Goal: Information Seeking & Learning: Check status

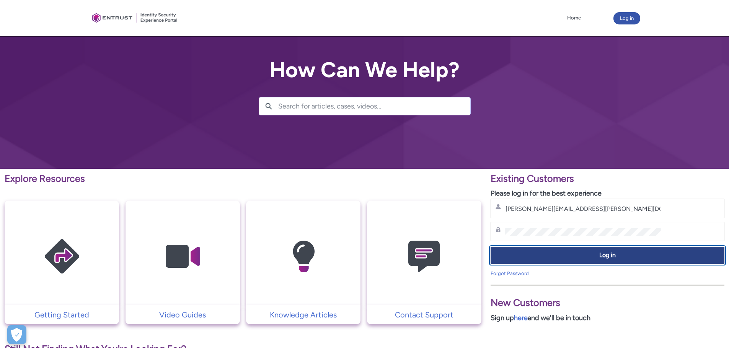
click at [568, 257] on span "Log in" at bounding box center [607, 255] width 224 height 9
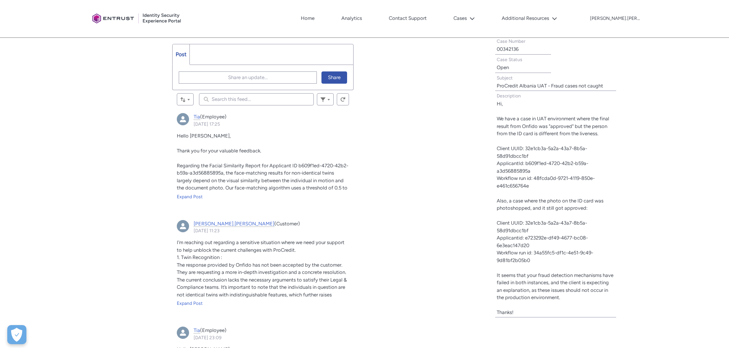
scroll to position [268, 0]
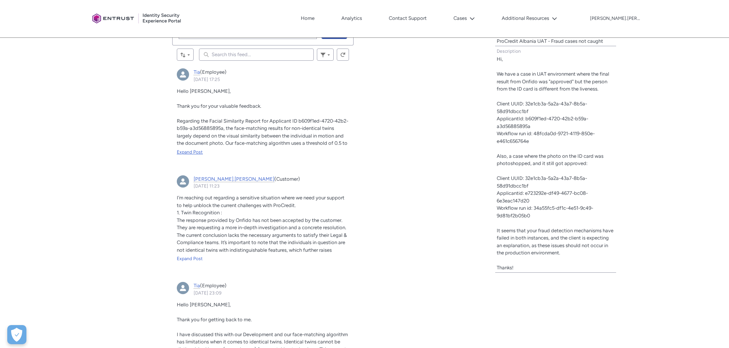
click at [194, 150] on div "Expand Post" at bounding box center [263, 152] width 172 height 7
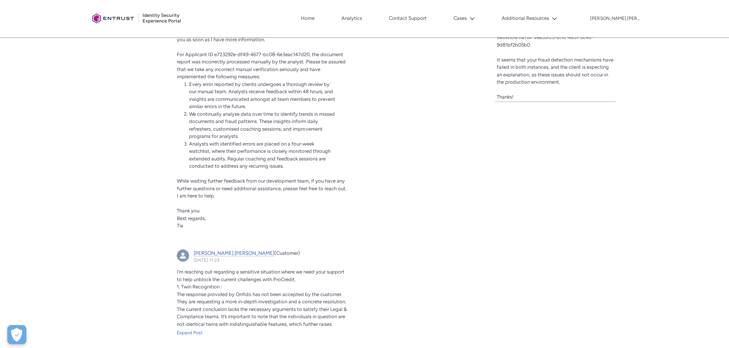
scroll to position [459, 0]
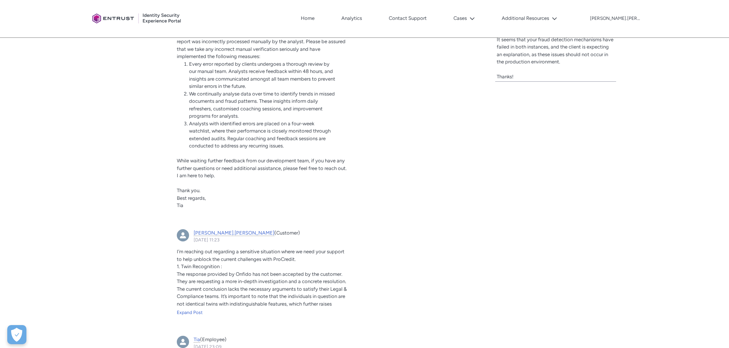
click at [194, 318] on article "[PERSON_NAME].[PERSON_NAME] (Customer) [DATE] 11:23 Actions for this Feed Item …" at bounding box center [262, 276] width 181 height 102
click at [195, 313] on div "Expand Post" at bounding box center [263, 312] width 172 height 7
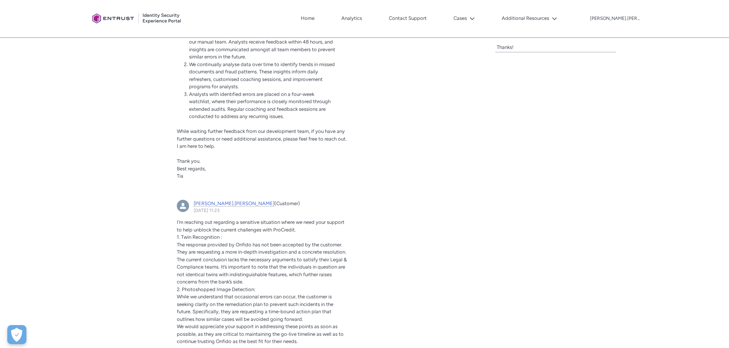
scroll to position [574, 0]
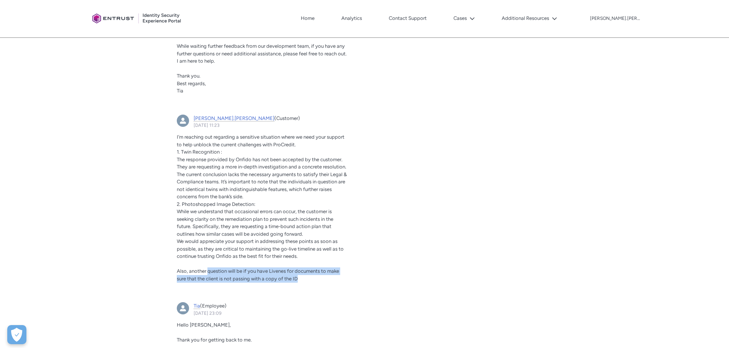
drag, startPoint x: 208, startPoint y: 271, endPoint x: 330, endPoint y: 281, distance: 122.4
click at [330, 281] on p "Also, another question will be if you have Livenes for documents to make sure t…" at bounding box center [263, 275] width 172 height 15
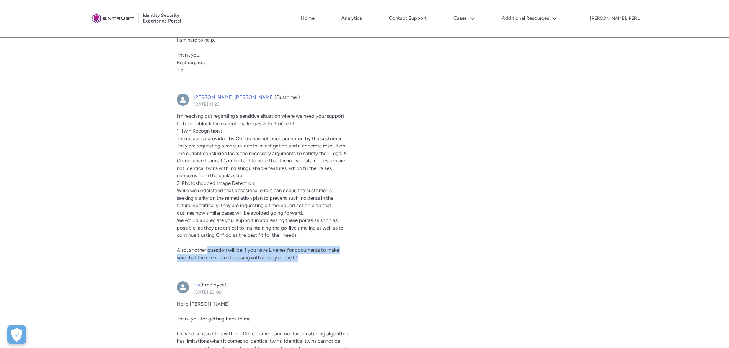
scroll to position [612, 0]
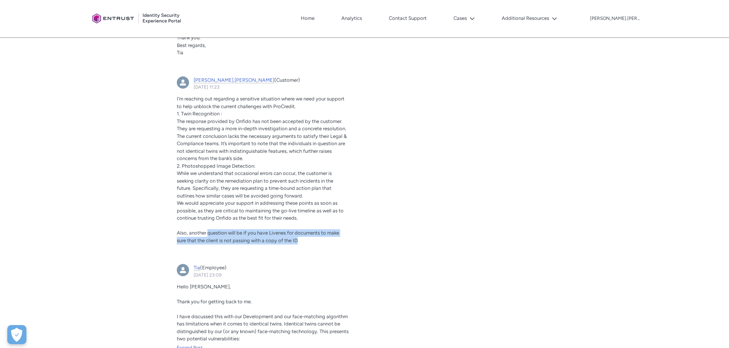
click at [303, 244] on p "Also, another question will be if you have Livenes for documents to make sure t…" at bounding box center [263, 236] width 172 height 15
drag, startPoint x: 303, startPoint y: 242, endPoint x: 207, endPoint y: 233, distance: 97.2
click at [207, 233] on p "Also, another question will be if you have Livenes for documents to make sure t…" at bounding box center [263, 236] width 172 height 15
copy span "question will be if you have Livenes for documents to make sure that the client…"
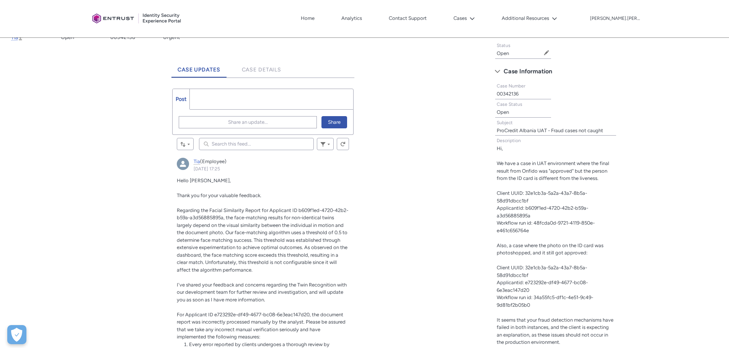
scroll to position [76, 0]
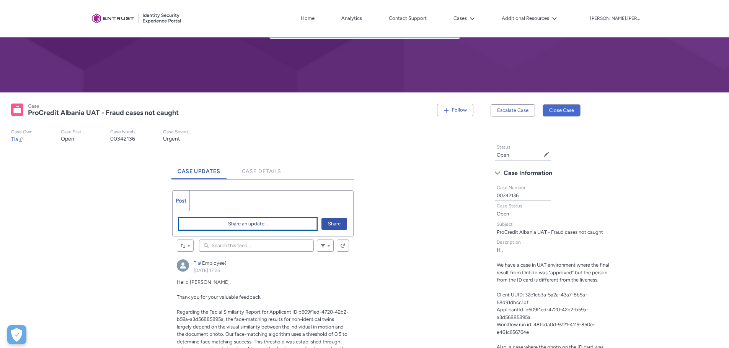
click at [248, 222] on span "Share an update..." at bounding box center [248, 223] width 40 height 11
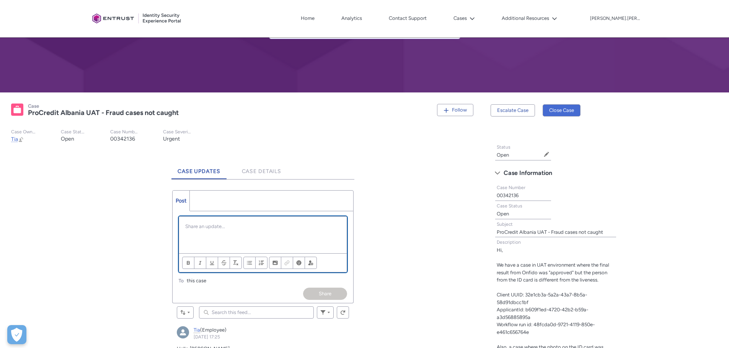
scroll to position [0, 0]
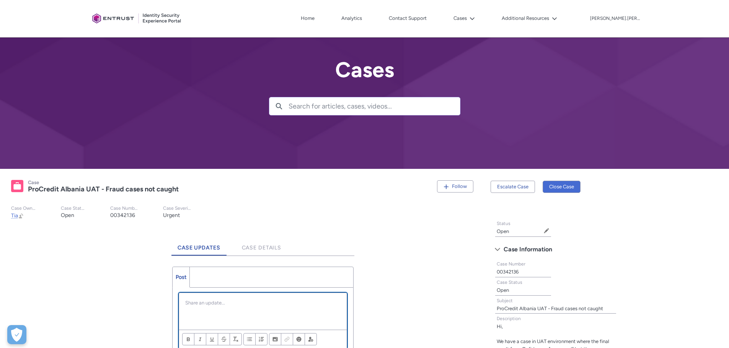
click at [206, 305] on p "Chatter Publisher" at bounding box center [262, 303] width 155 height 8
paste div "Chatter Publisher"
drag, startPoint x: 290, startPoint y: 301, endPoint x: 254, endPoint y: 302, distance: 35.6
click at [254, 302] on p "The client also asked if there is question will be if you have Livenes for docu…" at bounding box center [262, 310] width 155 height 23
click at [253, 319] on div "The client also asked if there is if you have Livenes for documents to make sur…" at bounding box center [263, 311] width 168 height 37
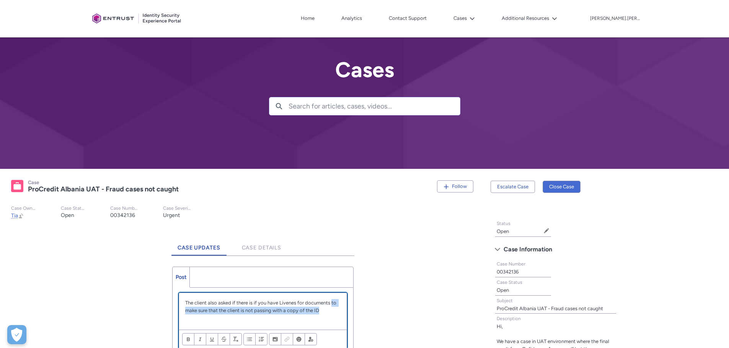
drag, startPoint x: 323, startPoint y: 310, endPoint x: 332, endPoint y: 303, distance: 10.9
click at [332, 303] on p "The client also asked if there is if you have Livenes for documents to make sur…" at bounding box center [262, 306] width 155 height 15
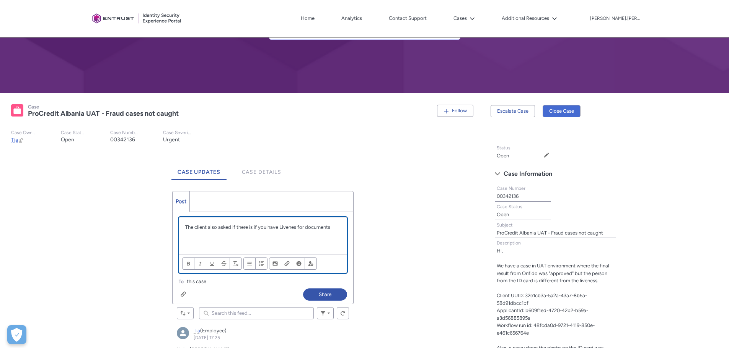
scroll to position [76, 0]
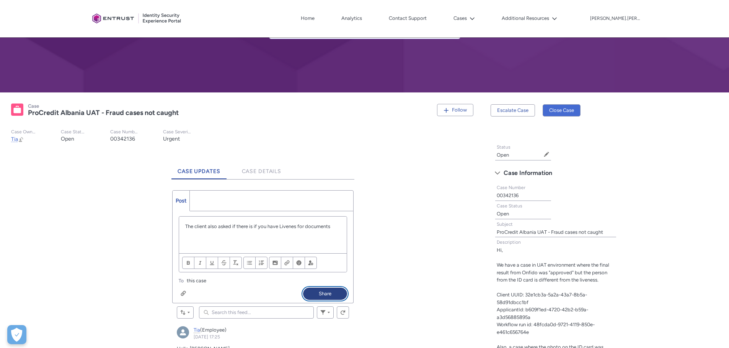
click at [328, 293] on button "Share" at bounding box center [325, 294] width 44 height 12
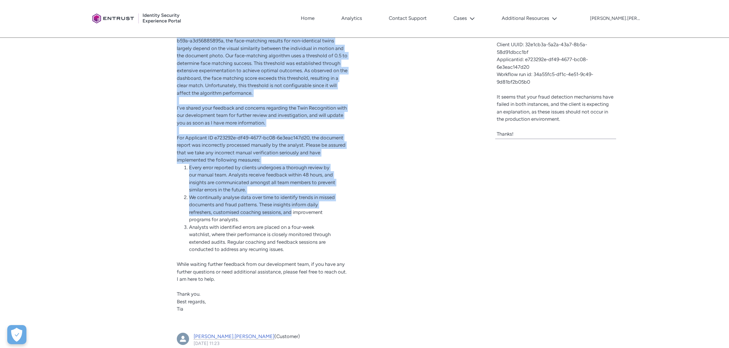
scroll to position [421, 0]
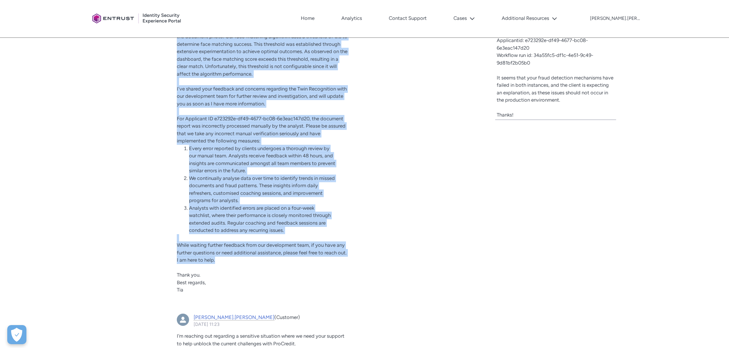
drag, startPoint x: 176, startPoint y: 130, endPoint x: 308, endPoint y: 263, distance: 186.9
click at [308, 263] on article "Tia (Employee) [DATE] 17:25 Actions for this Feed Item Hello [PERSON_NAME], Tha…" at bounding box center [262, 131] width 181 height 348
copy div "Loremipsu dol Sitame Consectetu Adipis eli Seddoeius TE i587u6la-2846-90e7-d24m…"
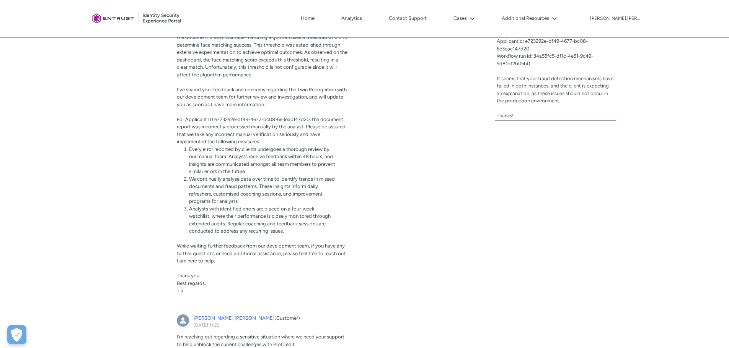
scroll to position [421, 0]
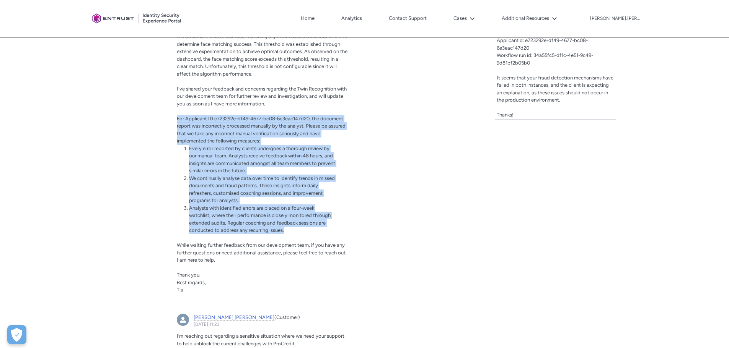
drag, startPoint x: 176, startPoint y: 120, endPoint x: 376, endPoint y: 234, distance: 229.4
copy div "For Applicant ID e723292e-df49-4677-bc08-6e3eac147d20, the document report was …"
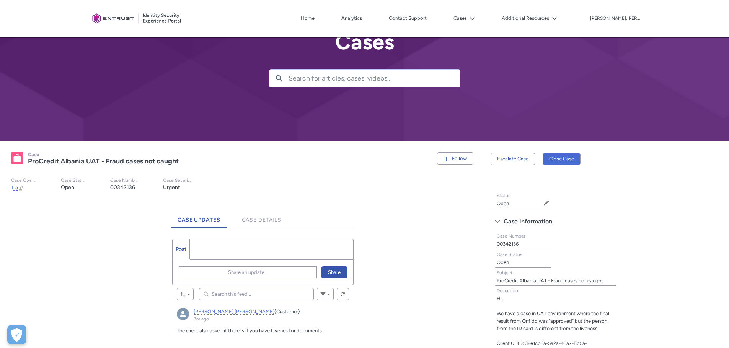
scroll to position [0, 0]
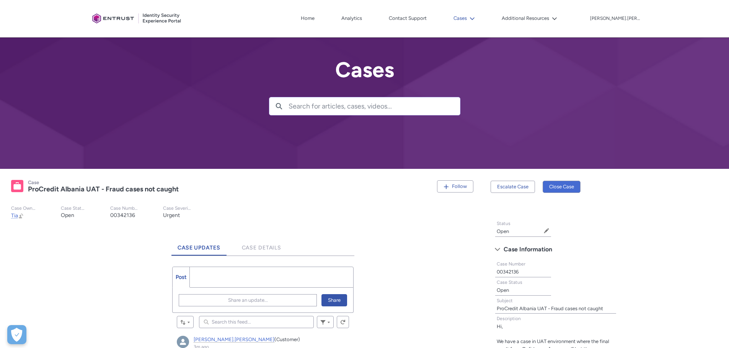
click at [477, 14] on button "Cases" at bounding box center [463, 18] width 25 height 11
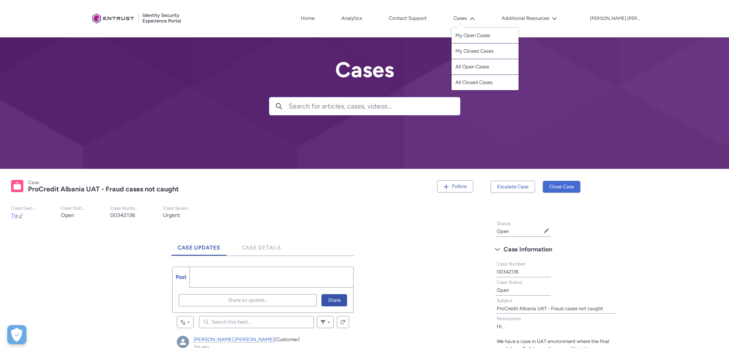
click at [505, 37] on link "My Open Cases" at bounding box center [484, 36] width 67 height 16
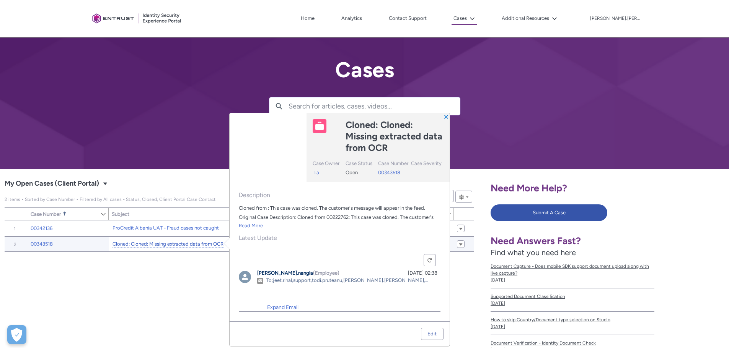
click at [192, 243] on link "Cloned: Cloned: Missing extracted data from OCR" at bounding box center [167, 245] width 111 height 8
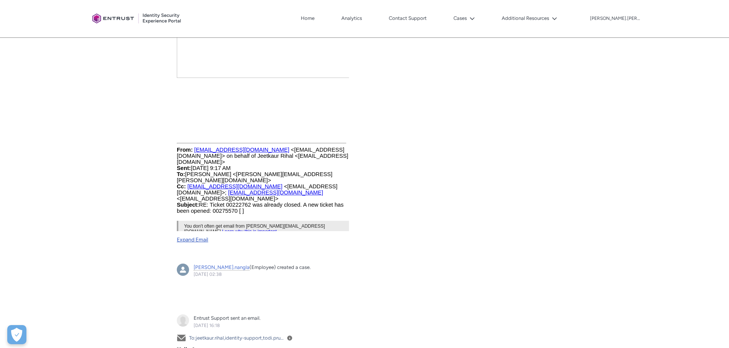
scroll to position [497, 0]
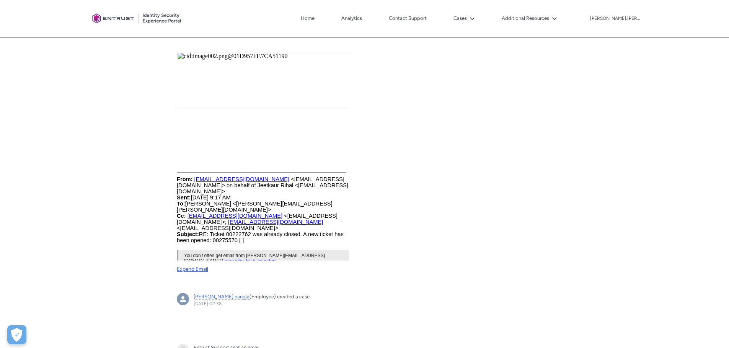
click at [204, 266] on link "Expand Email" at bounding box center [263, 267] width 172 height 13
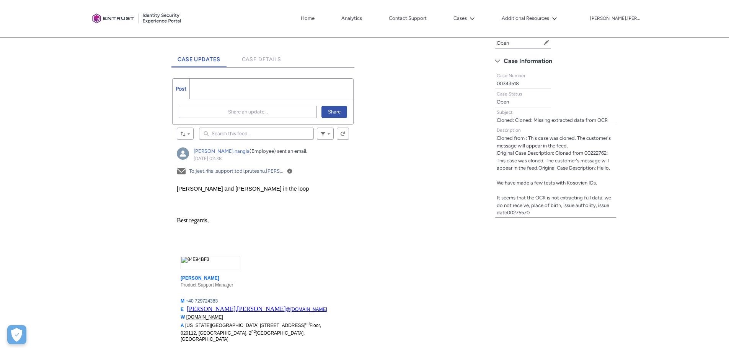
scroll to position [191, 0]
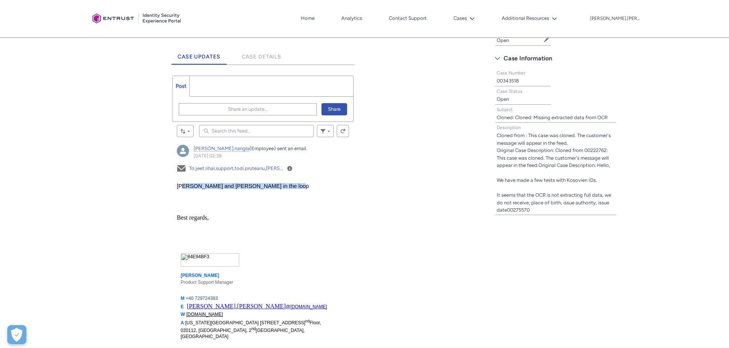
drag, startPoint x: 179, startPoint y: 186, endPoint x: 292, endPoint y: 188, distance: 113.2
click at [292, 188] on div "[PERSON_NAME] and [PERSON_NAME] in the loop" at bounding box center [263, 186] width 172 height 6
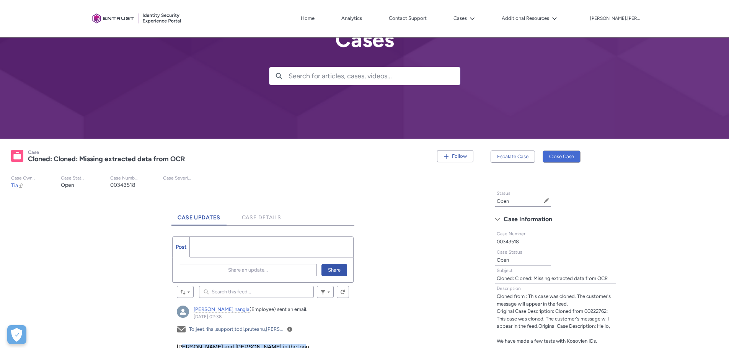
scroll to position [44, 0]
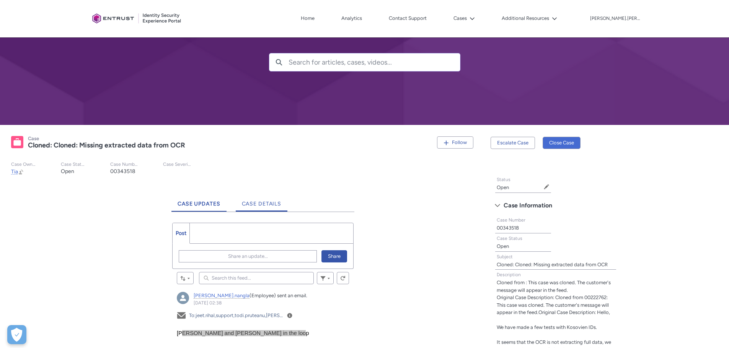
click at [276, 202] on span "Case Details" at bounding box center [262, 204] width 40 height 7
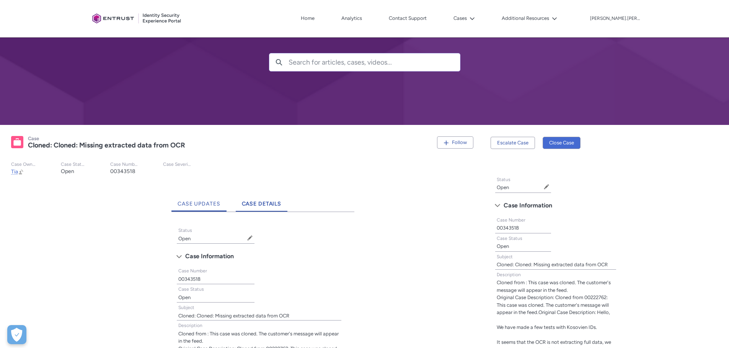
click at [196, 201] on span "Case Updates" at bounding box center [198, 204] width 43 height 7
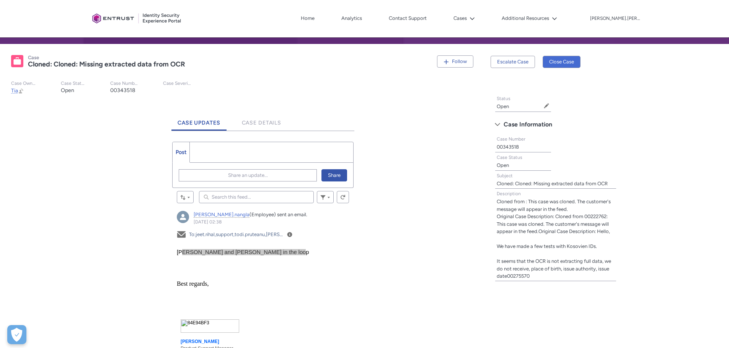
scroll to position [120, 0]
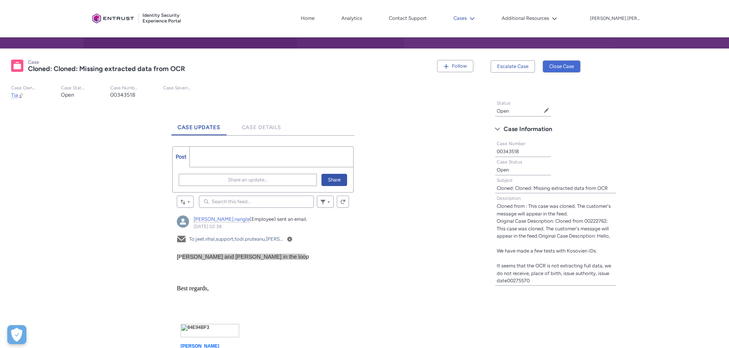
click at [477, 15] on button "Cases" at bounding box center [463, 18] width 25 height 11
click at [496, 47] on link "My Closed Cases" at bounding box center [484, 52] width 67 height 16
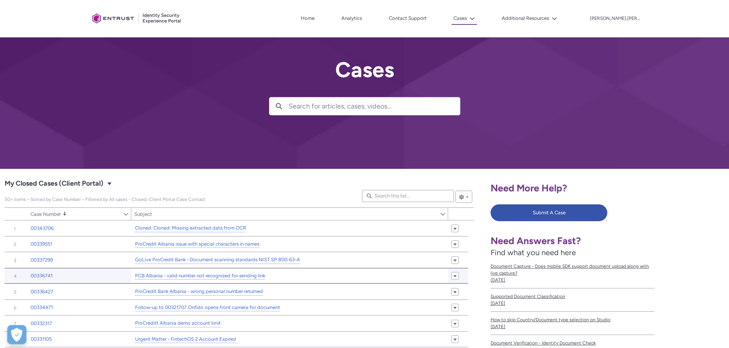
scroll to position [38, 0]
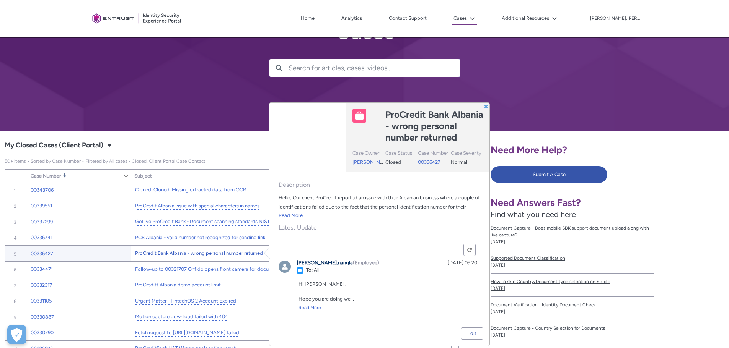
click at [239, 253] on link "ProCredit Bank Albania - wrong personal number returned" at bounding box center [199, 254] width 128 height 8
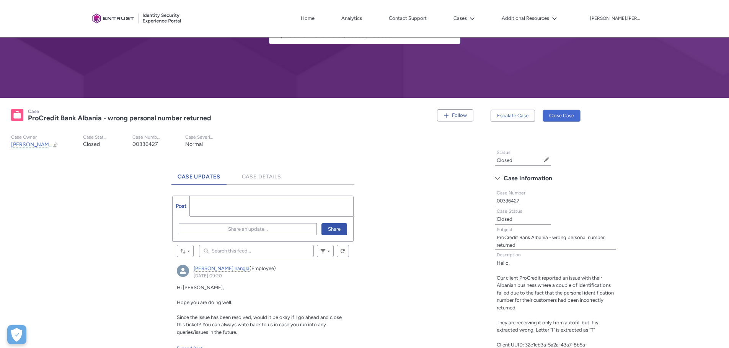
scroll to position [76, 0]
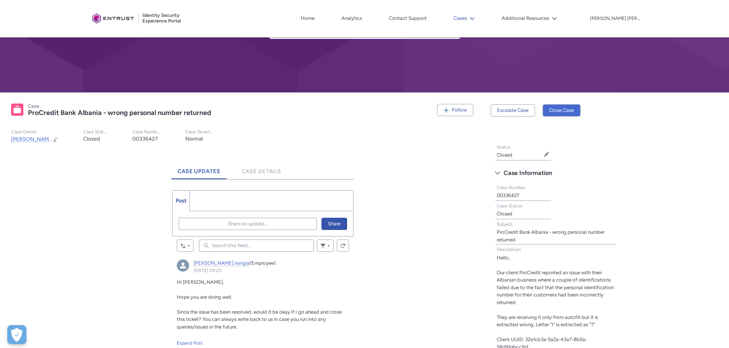
click at [477, 22] on button "Cases" at bounding box center [463, 18] width 25 height 11
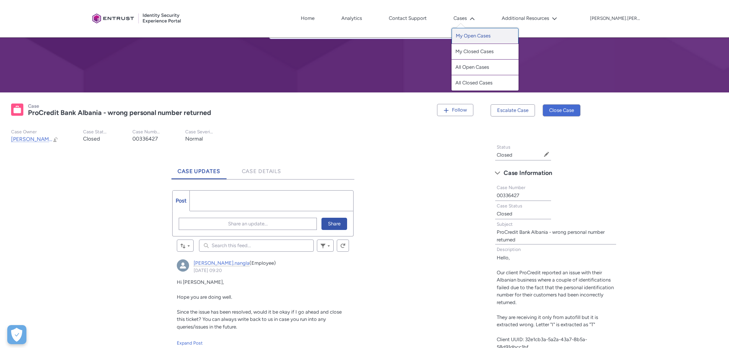
click at [504, 34] on link "My Open Cases" at bounding box center [484, 36] width 67 height 16
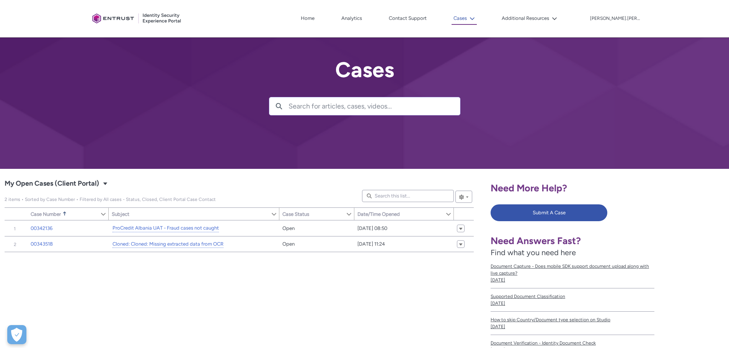
click at [477, 21] on button "Cases" at bounding box center [463, 19] width 25 height 12
click at [477, 22] on button "Cases" at bounding box center [463, 19] width 25 height 12
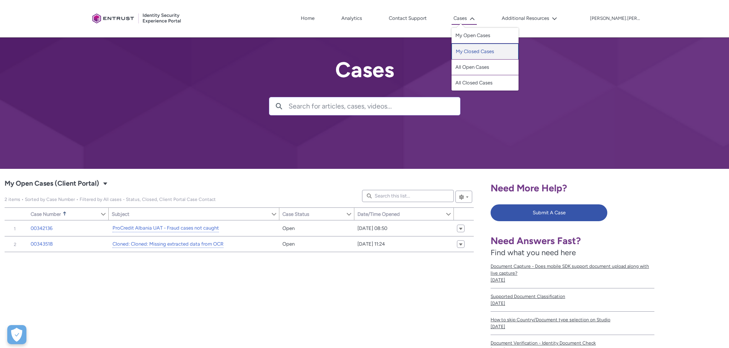
click at [510, 51] on link "My Closed Cases" at bounding box center [484, 52] width 67 height 16
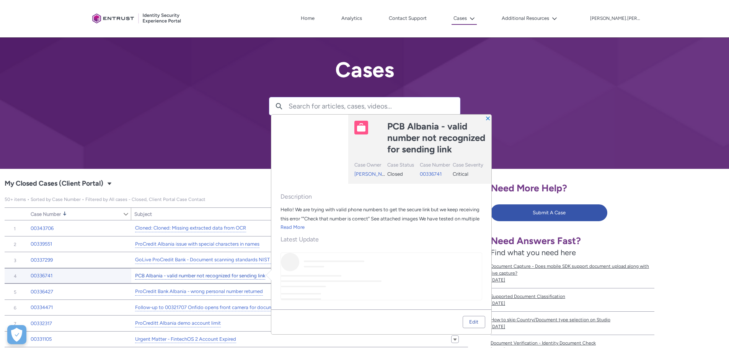
click at [229, 276] on link "PCB Albania - valid number not recognized for sending link" at bounding box center [200, 276] width 130 height 8
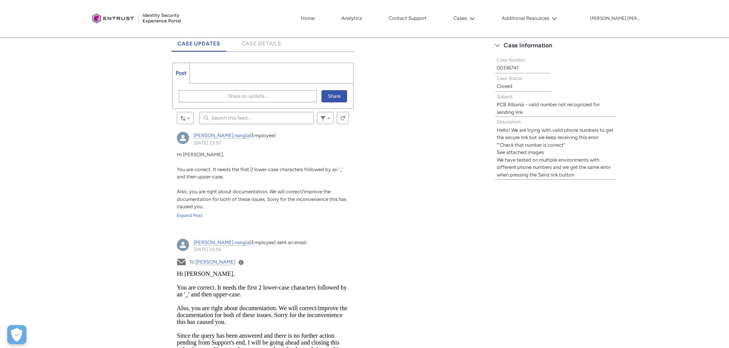
scroll to position [115, 0]
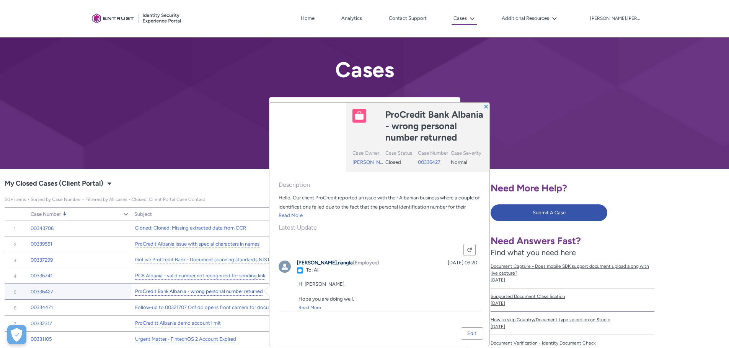
click at [245, 293] on link "ProCredit Bank Albania - wrong personal number returned" at bounding box center [199, 292] width 128 height 8
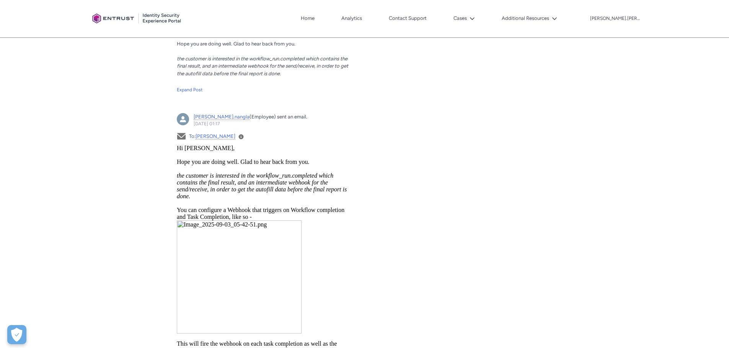
scroll to position [918, 0]
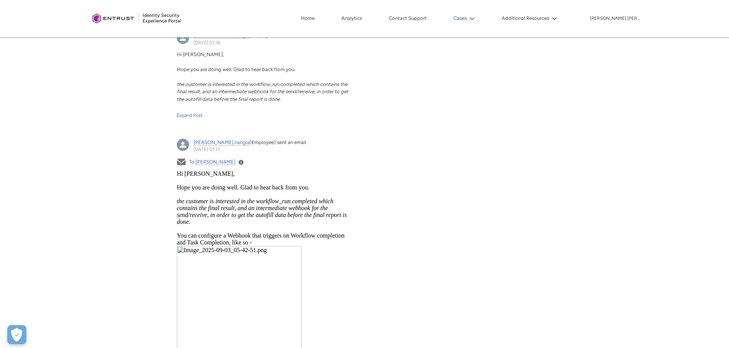
click at [475, 18] on lightning-icon at bounding box center [471, 19] width 8 height 6
click at [503, 50] on link "My Closed Cases" at bounding box center [484, 52] width 67 height 16
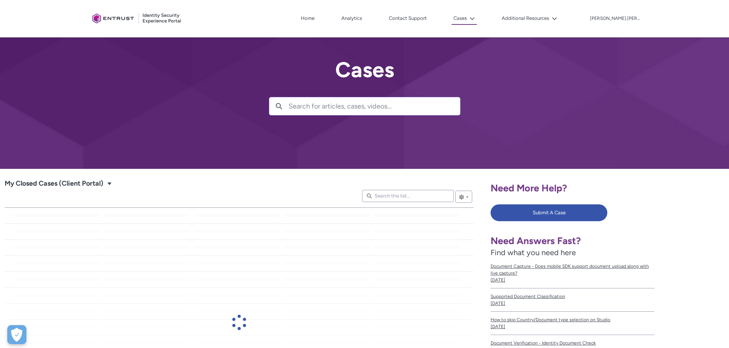
click at [312, 108] on input "Search for articles, cases, videos..." at bounding box center [373, 107] width 171 height 18
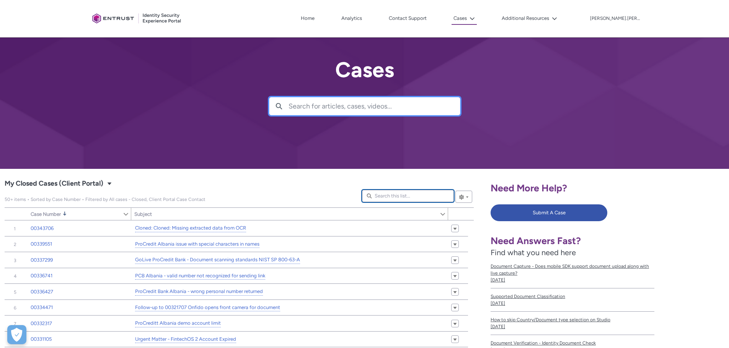
drag, startPoint x: 382, startPoint y: 197, endPoint x: 399, endPoint y: 200, distance: 16.3
click at [383, 197] on input "Search this list..." at bounding box center [408, 196] width 92 height 12
paste input "00337299"
type lightning-primitive-input-simple "00337299"
type input "00337299"
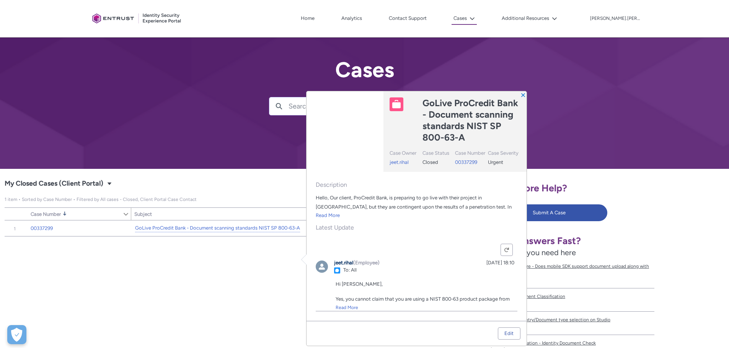
type input "369"
type input "745"
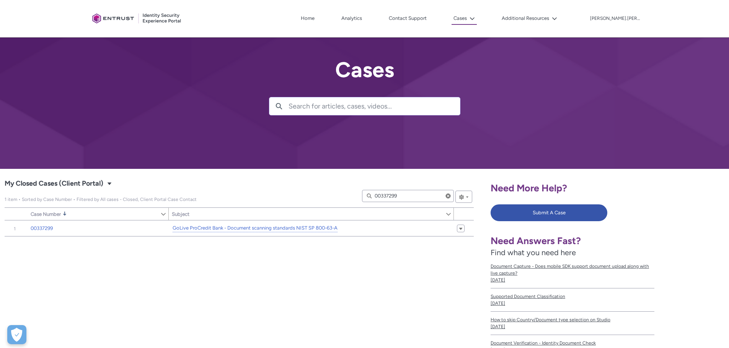
click at [208, 261] on div "Item Number Sort Case Number Sorted Descending Show Case Number Column Actions …" at bounding box center [239, 329] width 469 height 217
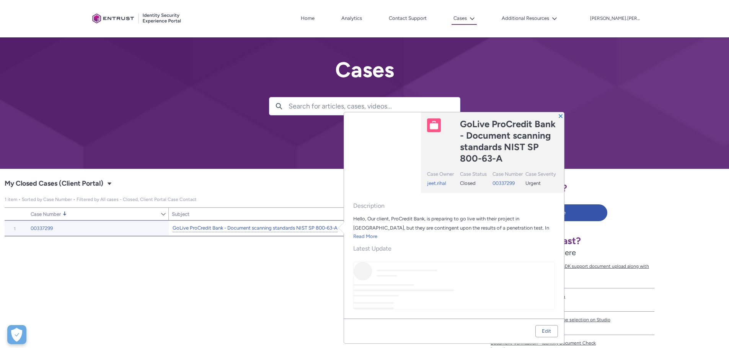
click at [254, 226] on link "GoLive ProCredit Bank - Document scanning standards NIST SP 800-63-A" at bounding box center [254, 228] width 165 height 8
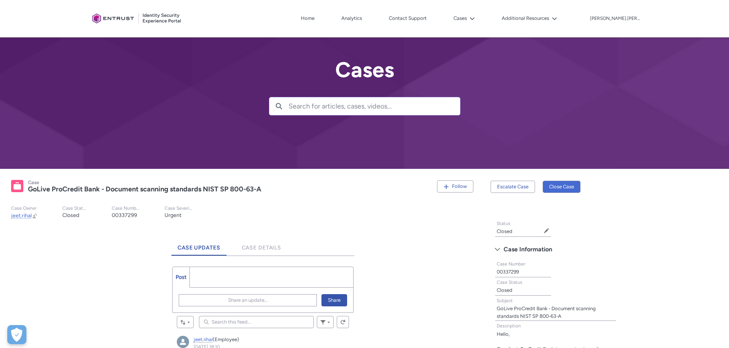
scroll to position [153, 0]
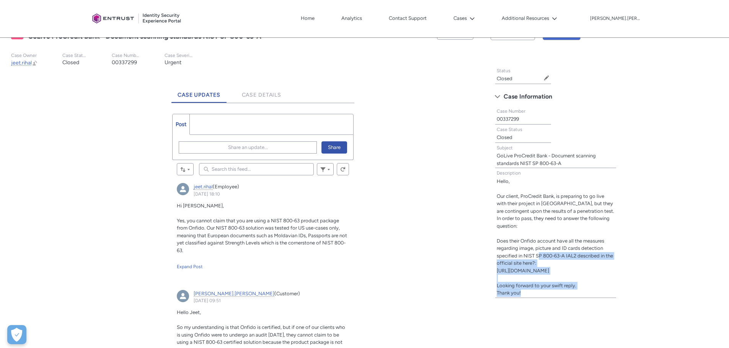
drag, startPoint x: 537, startPoint y: 256, endPoint x: 625, endPoint y: 256, distance: 87.2
click at [625, 256] on records-base-record-form "Status Closed Edit Status Case Information Case Number 00337299 Case Status Clo…" at bounding box center [559, 187] width 138 height 242
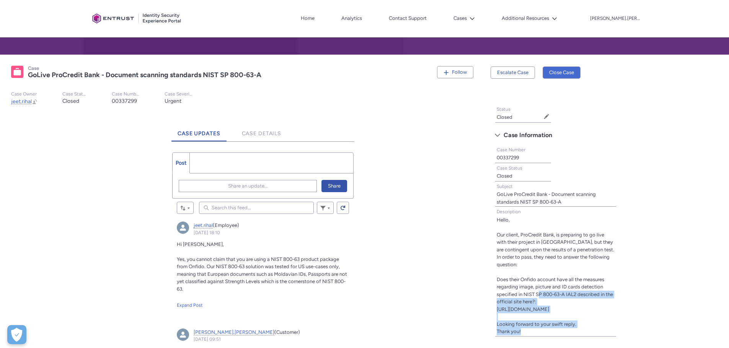
scroll to position [115, 0]
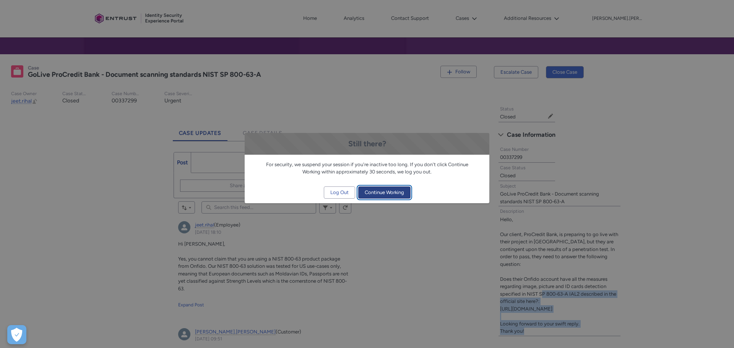
click at [391, 192] on span "Continue Working" at bounding box center [384, 192] width 39 height 11
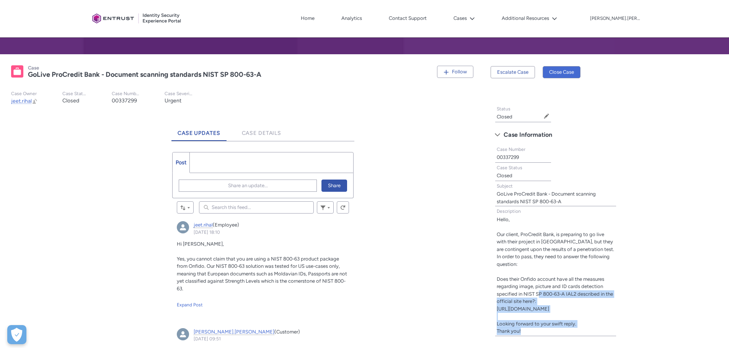
scroll to position [169, 0]
